Goal: Find specific page/section: Find specific page/section

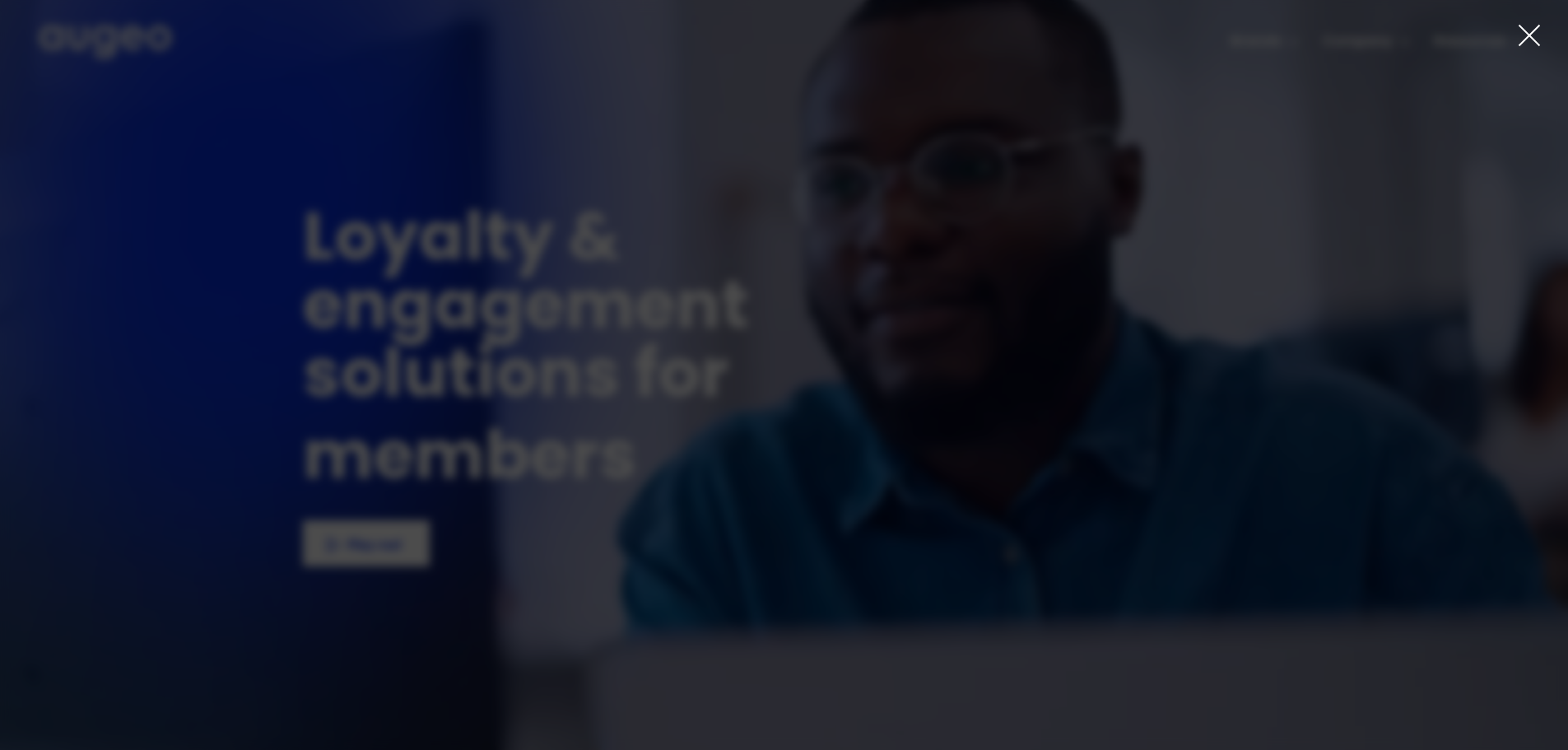
click at [1265, 59] on div at bounding box center [784, 375] width 1568 height 750
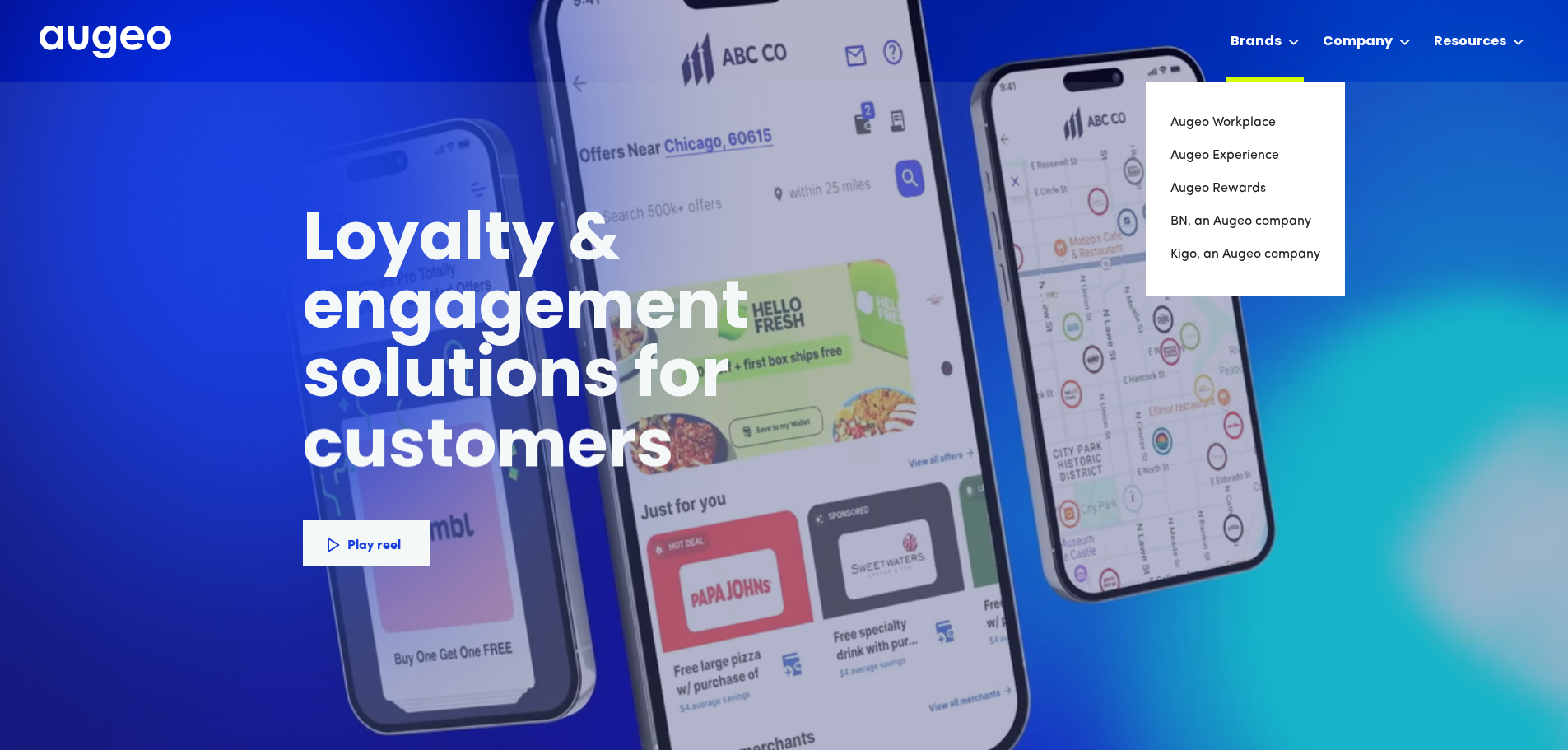
click at [1255, 44] on div "Brands" at bounding box center [1256, 42] width 51 height 20
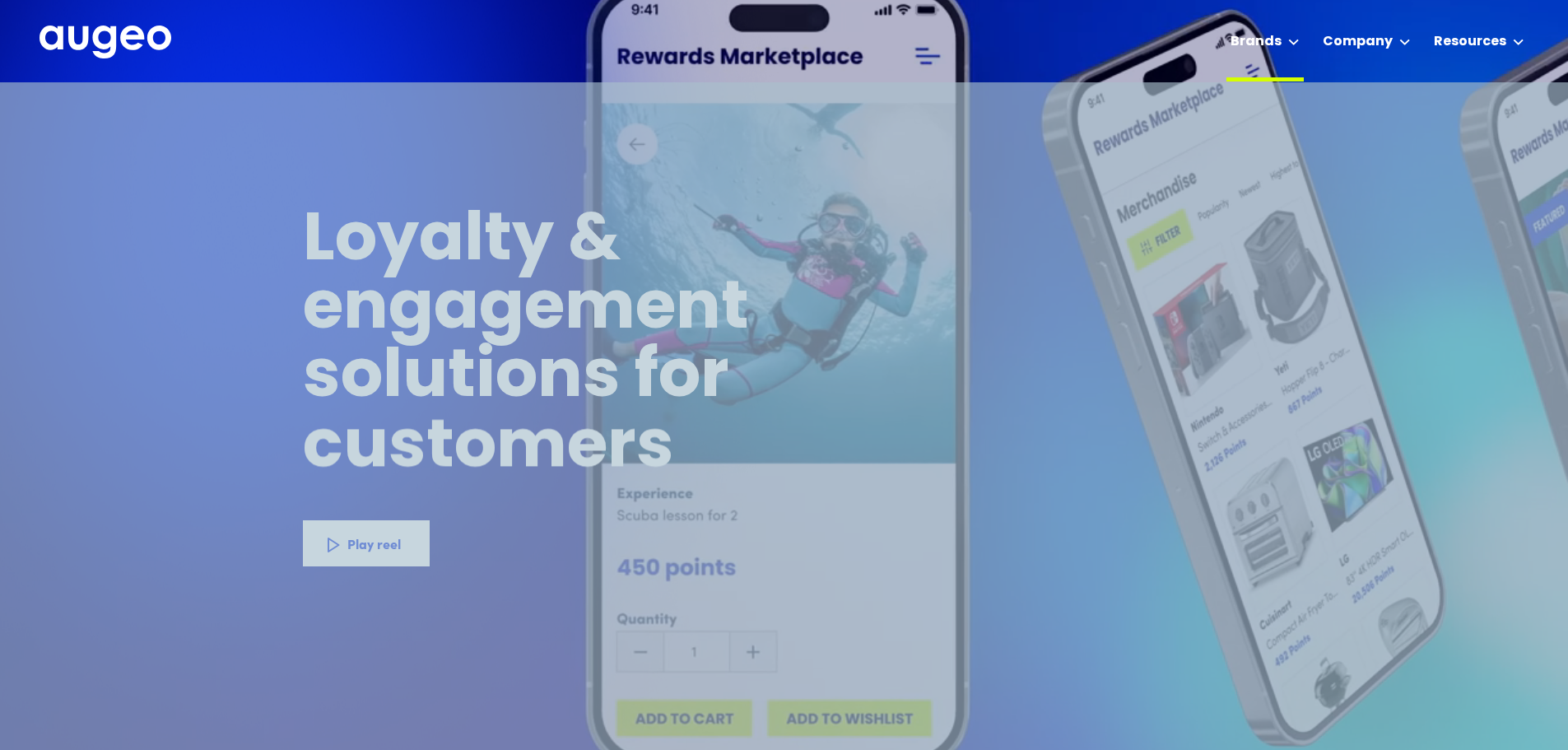
click at [1262, 38] on div "Brands" at bounding box center [1256, 42] width 51 height 20
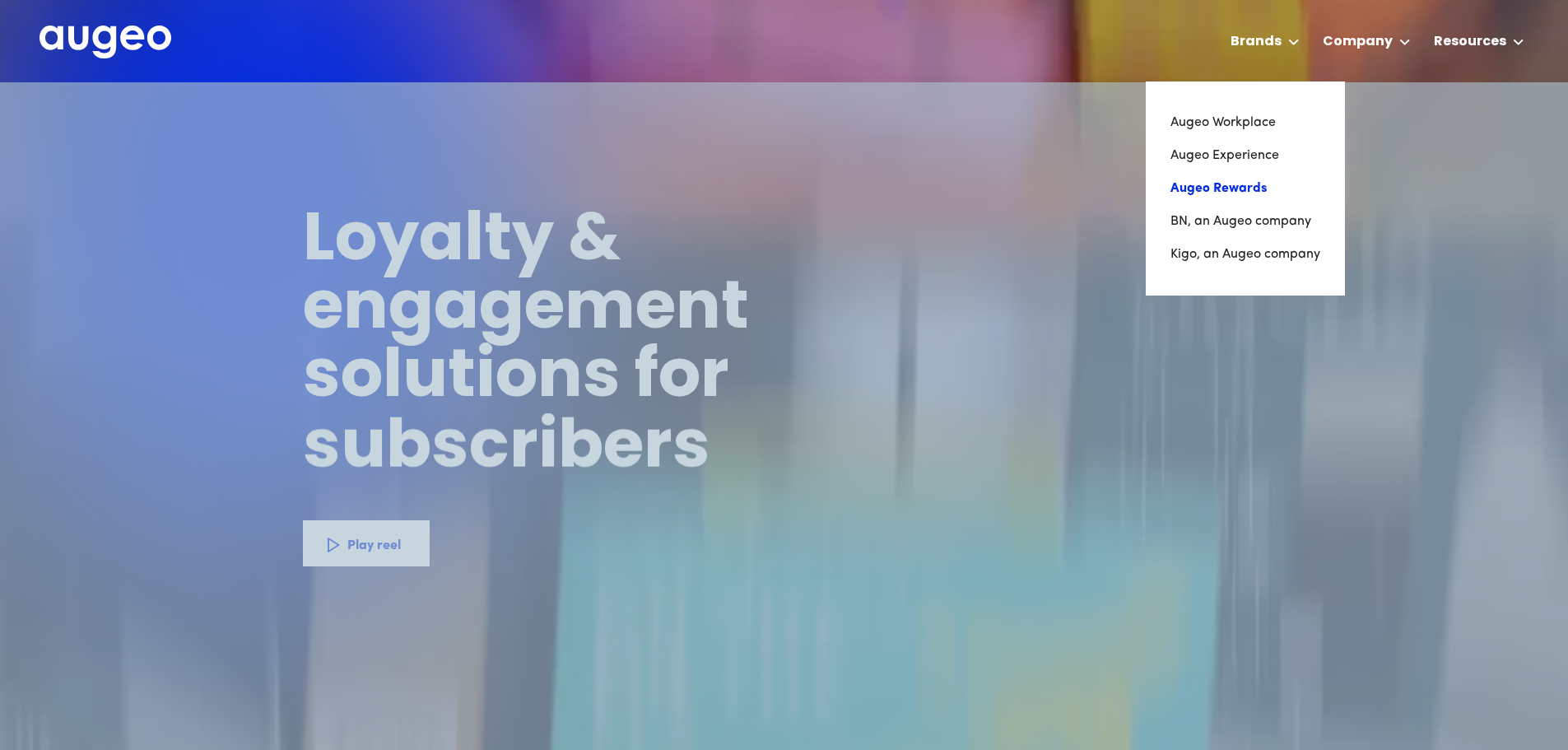
click at [1231, 188] on link "Augeo Rewards" at bounding box center [1245, 189] width 150 height 33
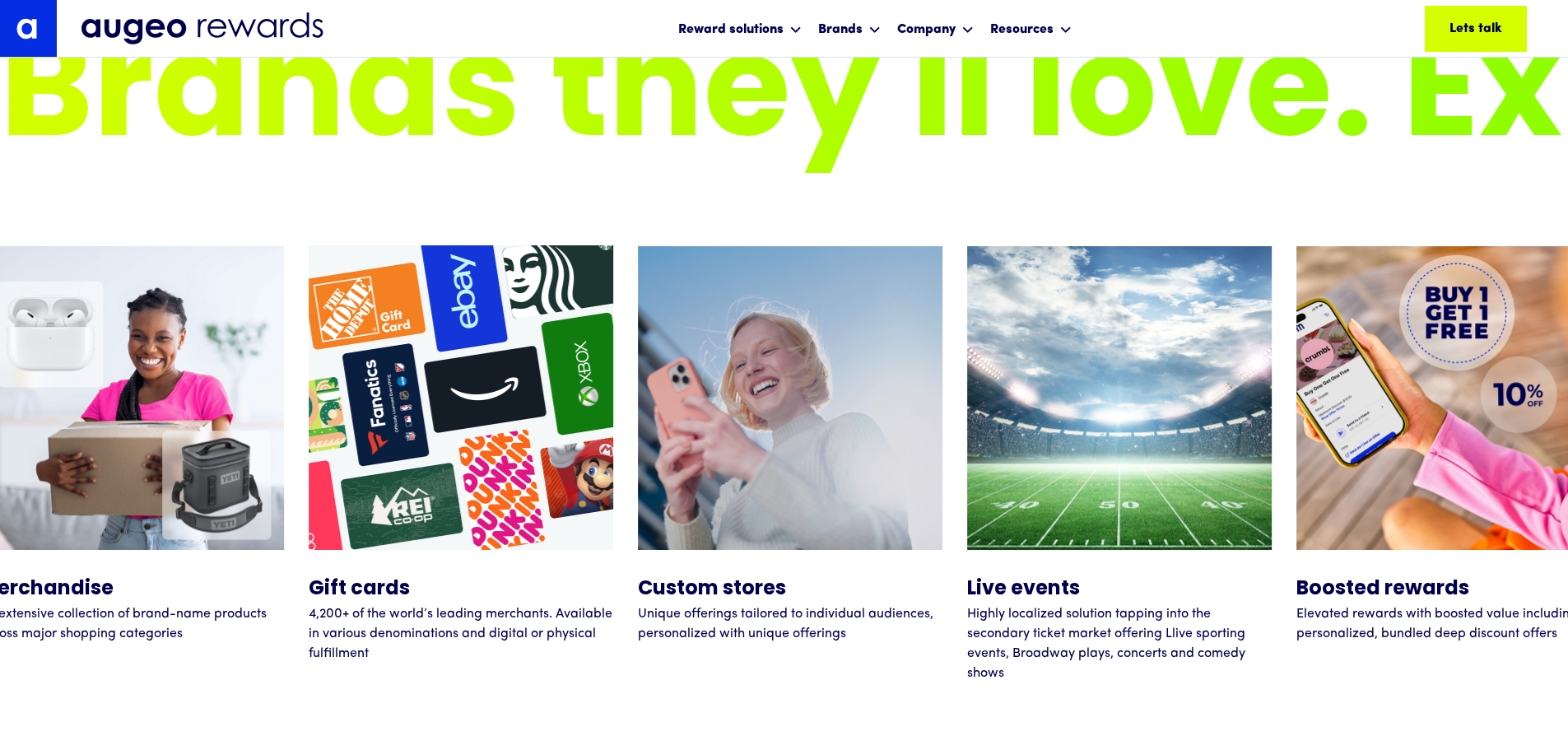
scroll to position [6182, 0]
